Goal: Transaction & Acquisition: Book appointment/travel/reservation

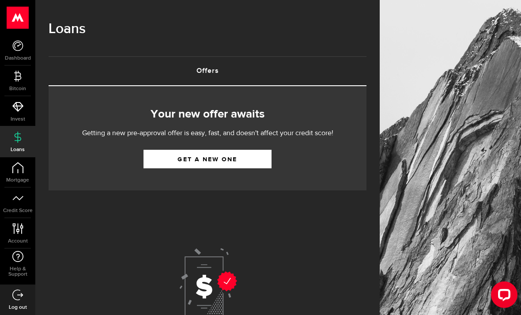
click at [307, 211] on div at bounding box center [208, 283] width 318 height 187
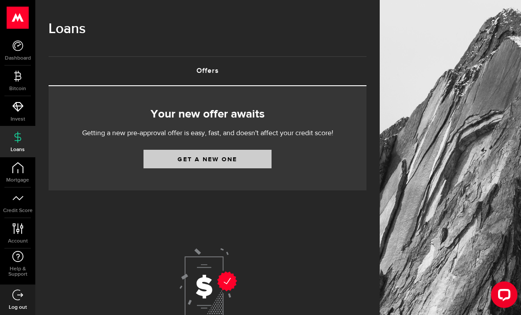
click at [256, 154] on link "Get a new one" at bounding box center [207, 159] width 128 height 19
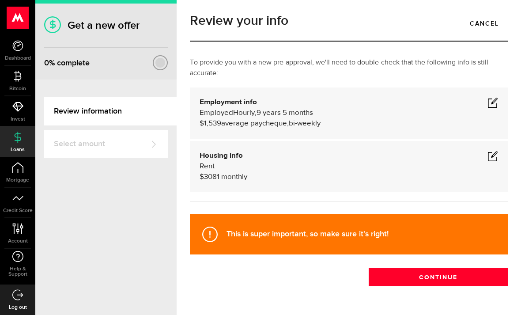
scroll to position [6, 0]
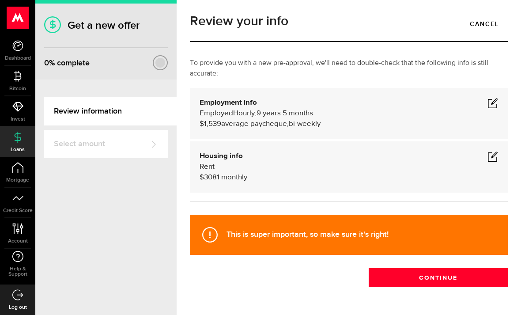
click at [494, 156] on span at bounding box center [492, 156] width 11 height 11
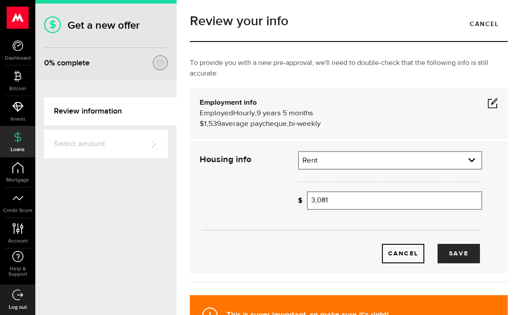
click at [398, 202] on input "3,081" at bounding box center [394, 200] width 175 height 19
type input "3"
click at [511, 217] on div "To provide you with a new pre-approval, we'll need to double-check that the fol…" at bounding box center [348, 174] width 331 height 233
type input "2,650"
click at [489, 104] on span at bounding box center [492, 103] width 11 height 11
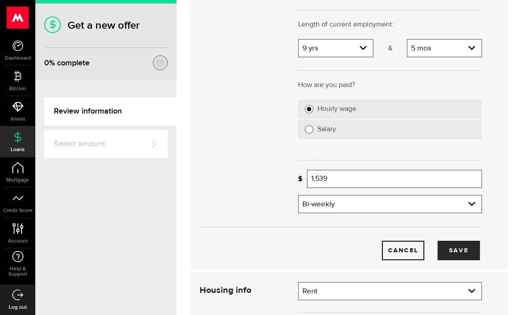
scroll to position [124, 0]
click at [339, 182] on input "1,539" at bounding box center [394, 179] width 175 height 19
type input "1"
click at [515, 132] on div "Review your info Cancel To provide you with a new pre-approval, we'll need to d…" at bounding box center [349, 157] width 344 height 315
type input "1,670"
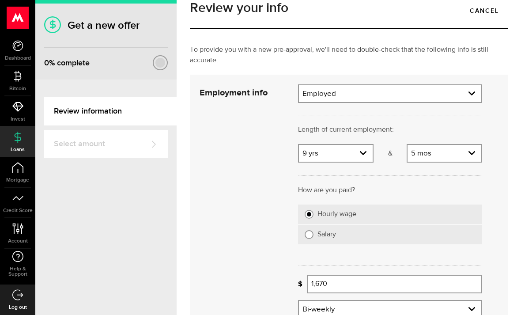
scroll to position [17, 0]
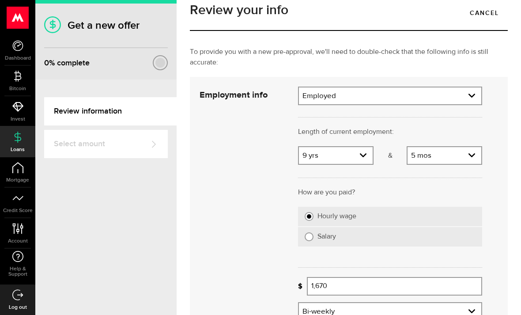
click at [365, 158] on select "Years 0 yrs 1 yr 2 yrs 3 yrs 4 yrs 5 yrs 6 yrs 7 yrs 8 yrs 9 yrs 10+ yrs" at bounding box center [336, 156] width 74 height 19
select select "10"
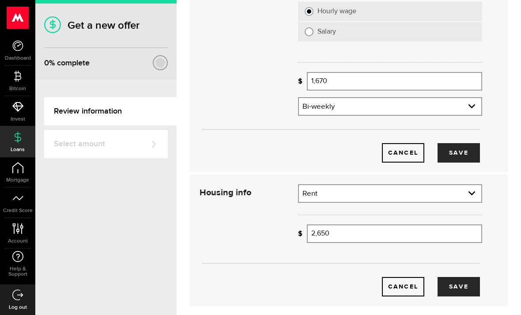
scroll to position [239, 0]
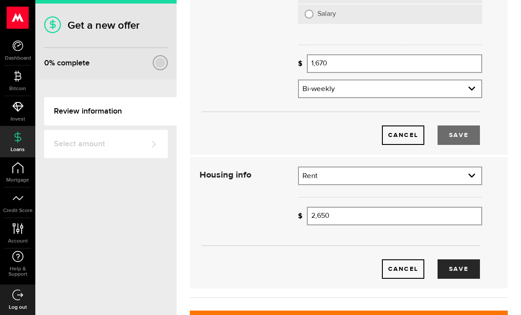
click at [461, 133] on button "Save" at bounding box center [458, 134] width 42 height 19
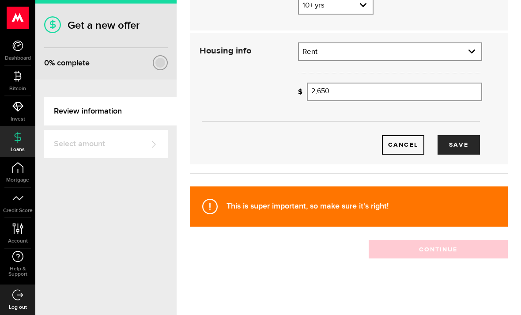
scroll to position [86, 0]
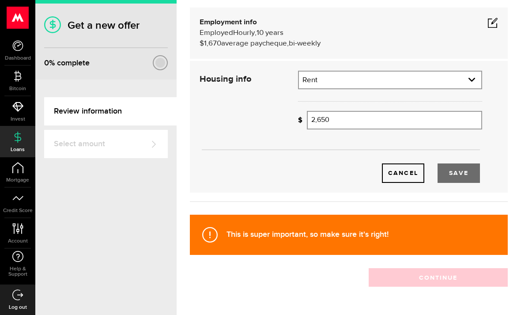
click at [472, 177] on button "Save" at bounding box center [458, 172] width 42 height 19
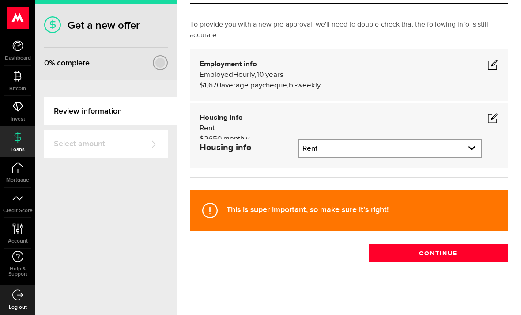
scroll to position [6, 0]
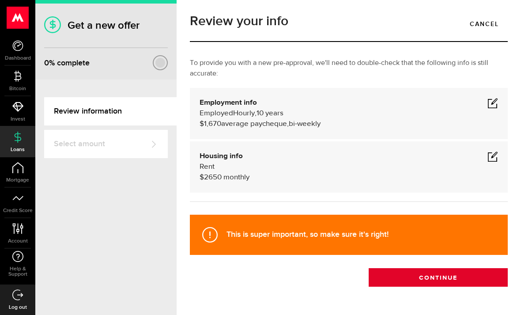
click at [440, 275] on button "Continue" at bounding box center [437, 277] width 139 height 19
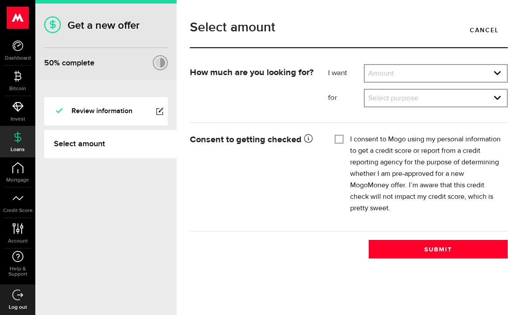
click at [496, 75] on select "Amount $500 $1000 $2000 $3000 $4000 $5000 $6000 $7000 $8000 $9000 $10000 $11000…" at bounding box center [436, 74] width 142 height 19
select select "4000"
click at [498, 100] on select "Select purpose Credit Card Refinancing/Pay Off Credit Cards Debt Consolidation …" at bounding box center [436, 99] width 142 height 19
select select "Emergency Loan"
click at [343, 135] on input "I consent to Mogo using my personal information to get a credit score or report…" at bounding box center [339, 138] width 9 height 9
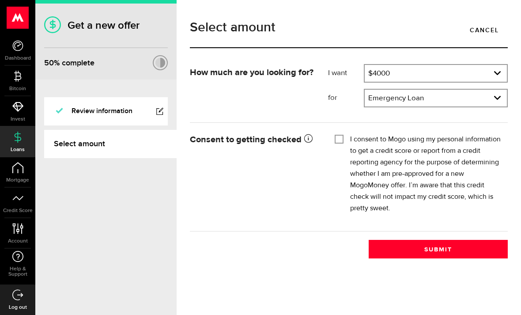
checkbox input "true"
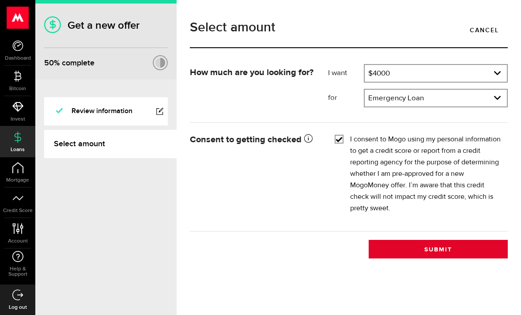
click at [447, 249] on button "Submit" at bounding box center [437, 249] width 139 height 19
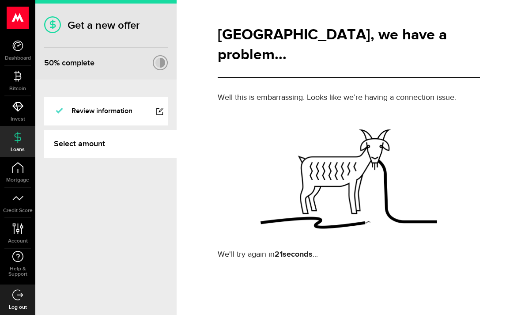
scroll to position [28, 0]
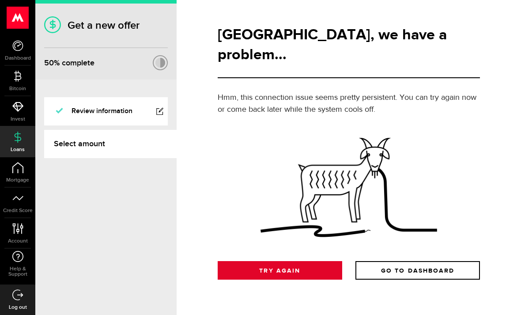
click at [294, 261] on link "Try Again" at bounding box center [280, 270] width 124 height 19
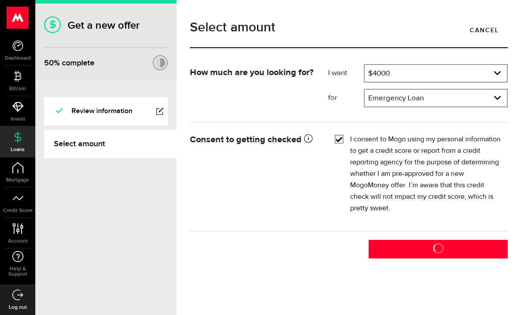
scroll to position [0, 0]
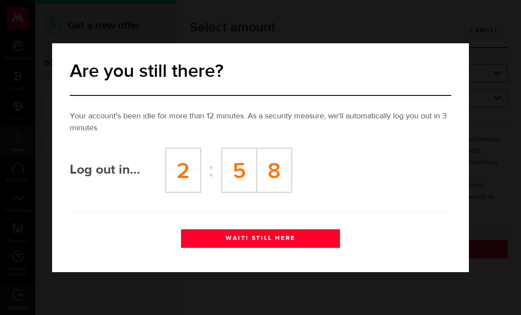
click at [481, 119] on div "Are you still there? Your account's been idle for more than 12 minutes. As a se…" at bounding box center [260, 157] width 521 height 315
click at [280, 239] on button "WAIT! STILL HERE" at bounding box center [260, 238] width 159 height 19
